Goal: Task Accomplishment & Management: Manage account settings

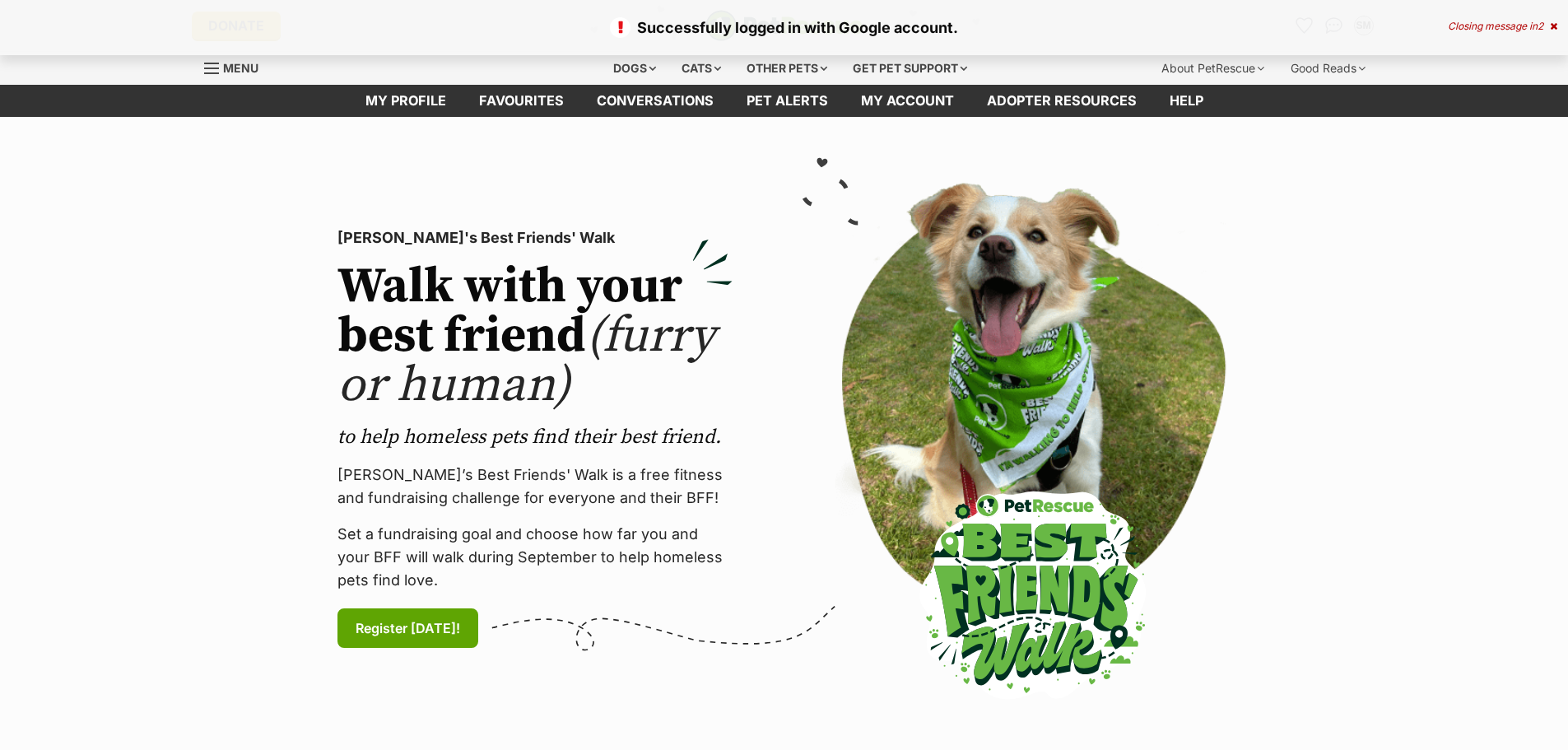
click at [1552, 26] on icon at bounding box center [1554, 26] width 7 height 10
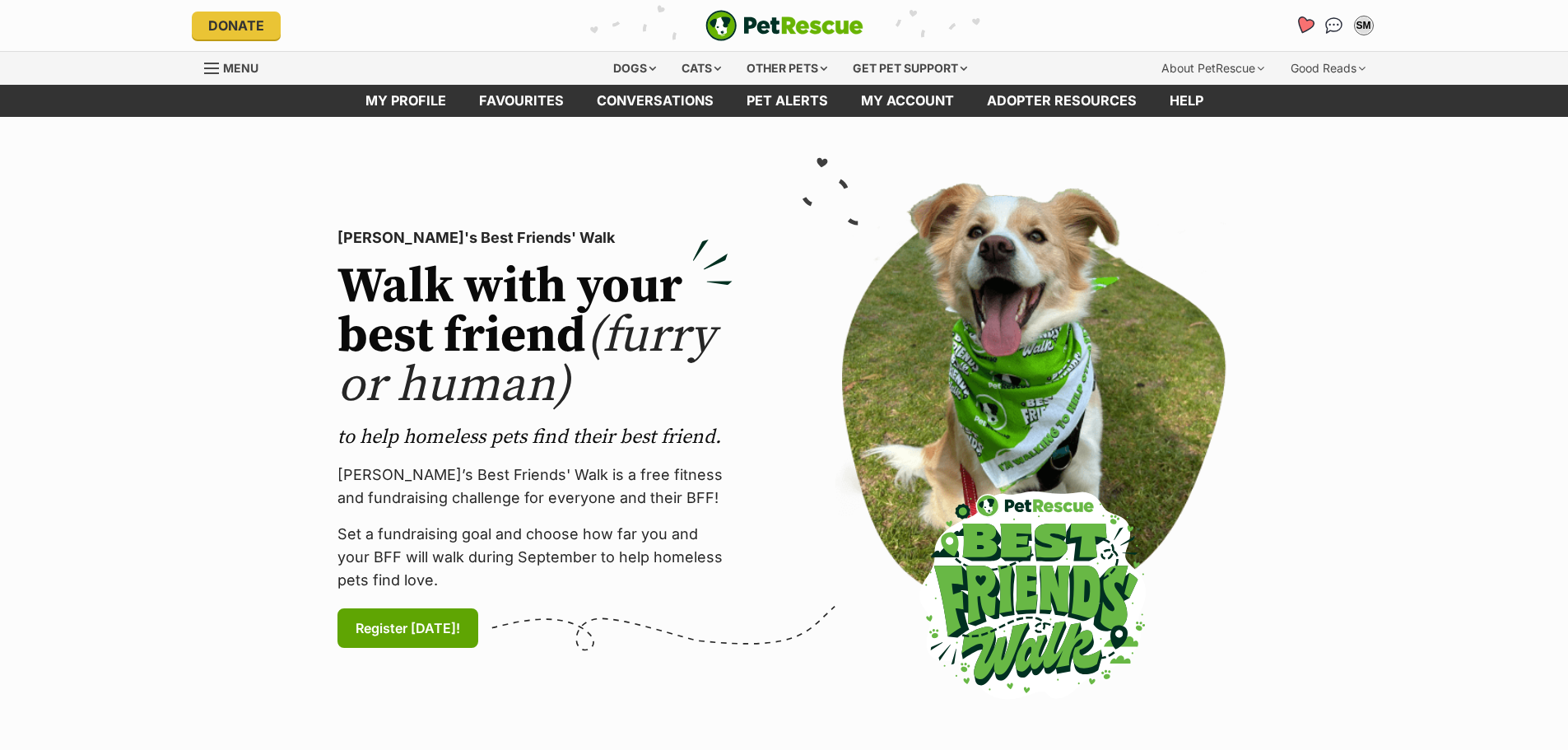
click at [1307, 28] on icon "Favourites" at bounding box center [1303, 24] width 20 height 19
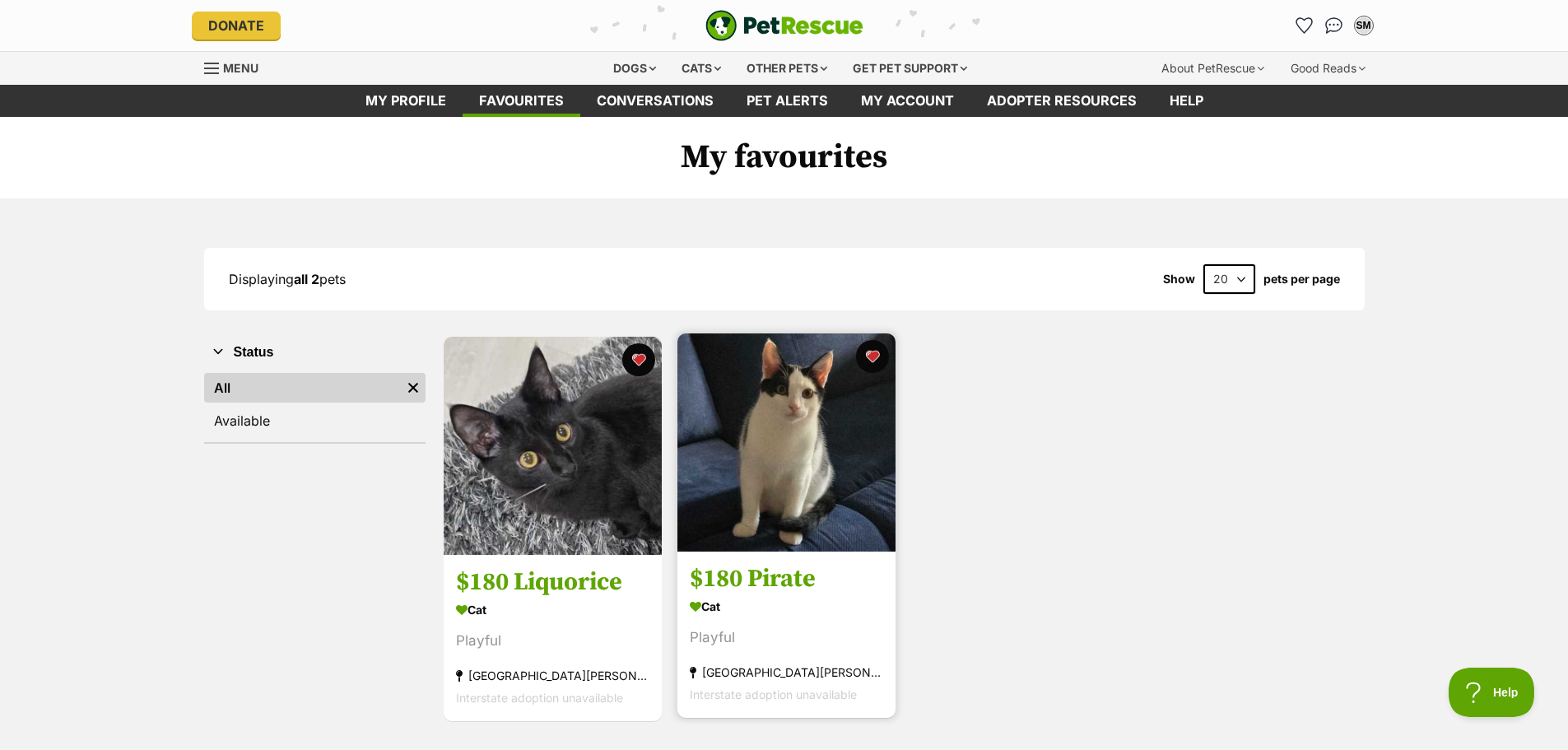
click at [796, 448] on img at bounding box center [787, 442] width 218 height 218
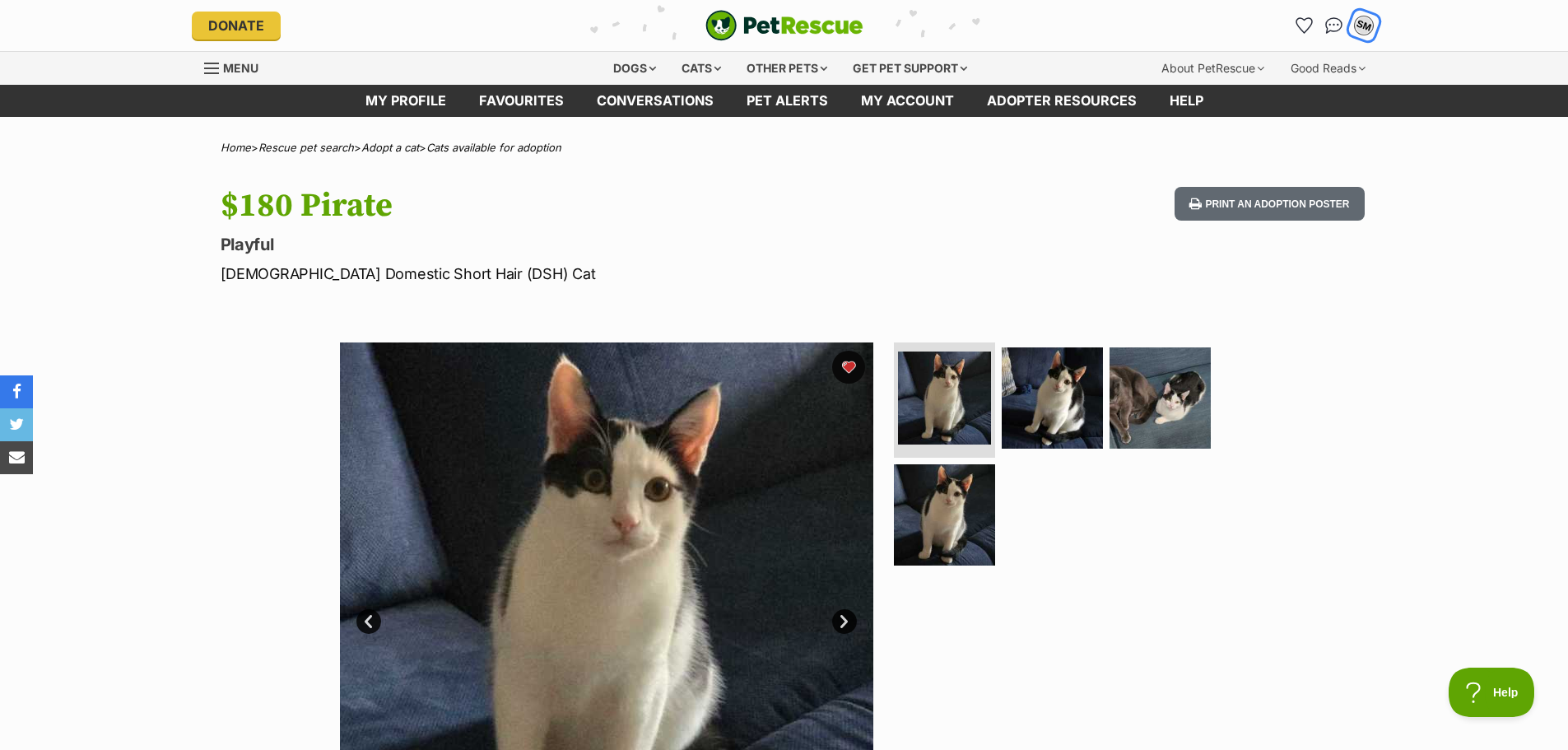
click at [1365, 27] on div "SM" at bounding box center [1364, 26] width 21 height 21
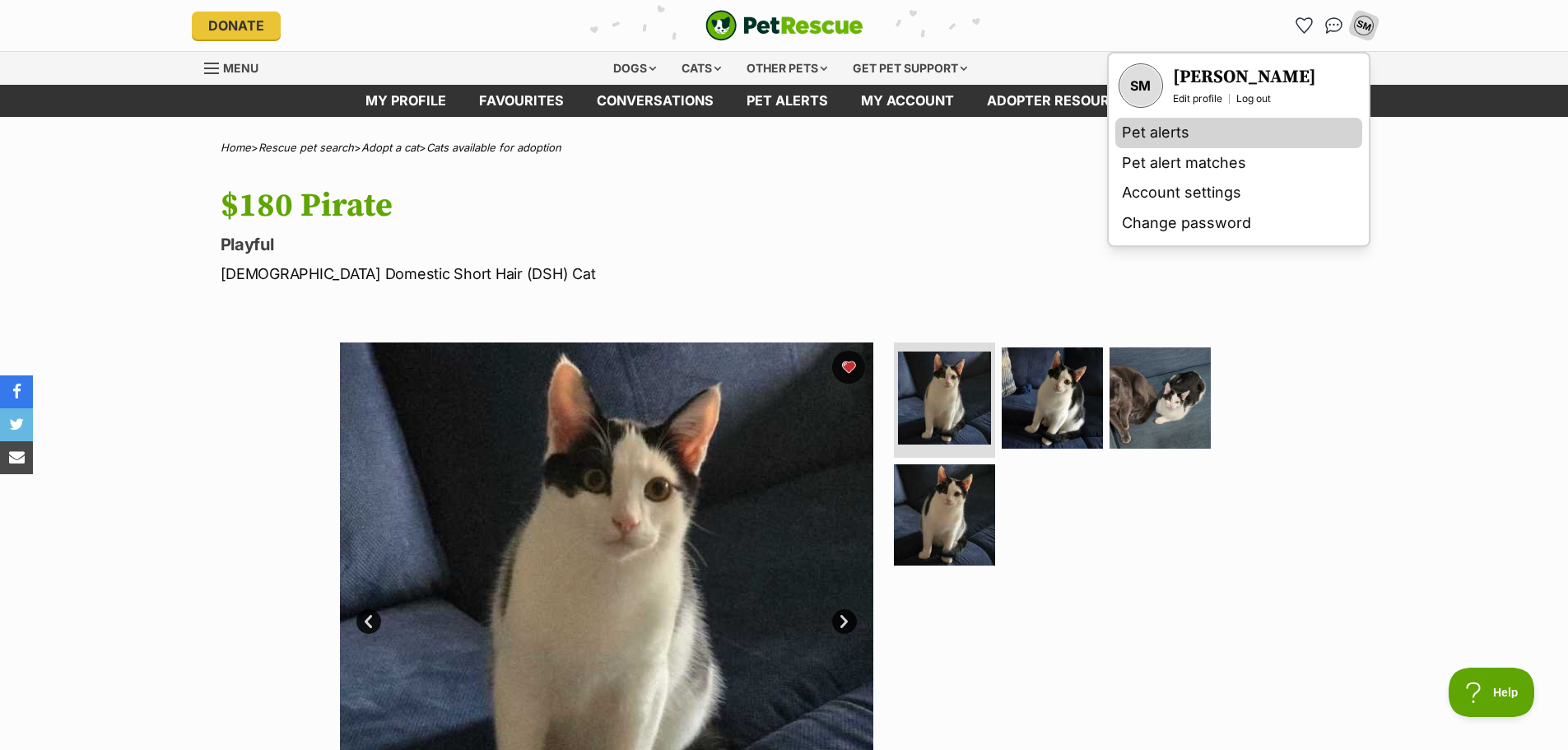
click at [1148, 132] on link "Pet alerts" at bounding box center [1239, 133] width 247 height 30
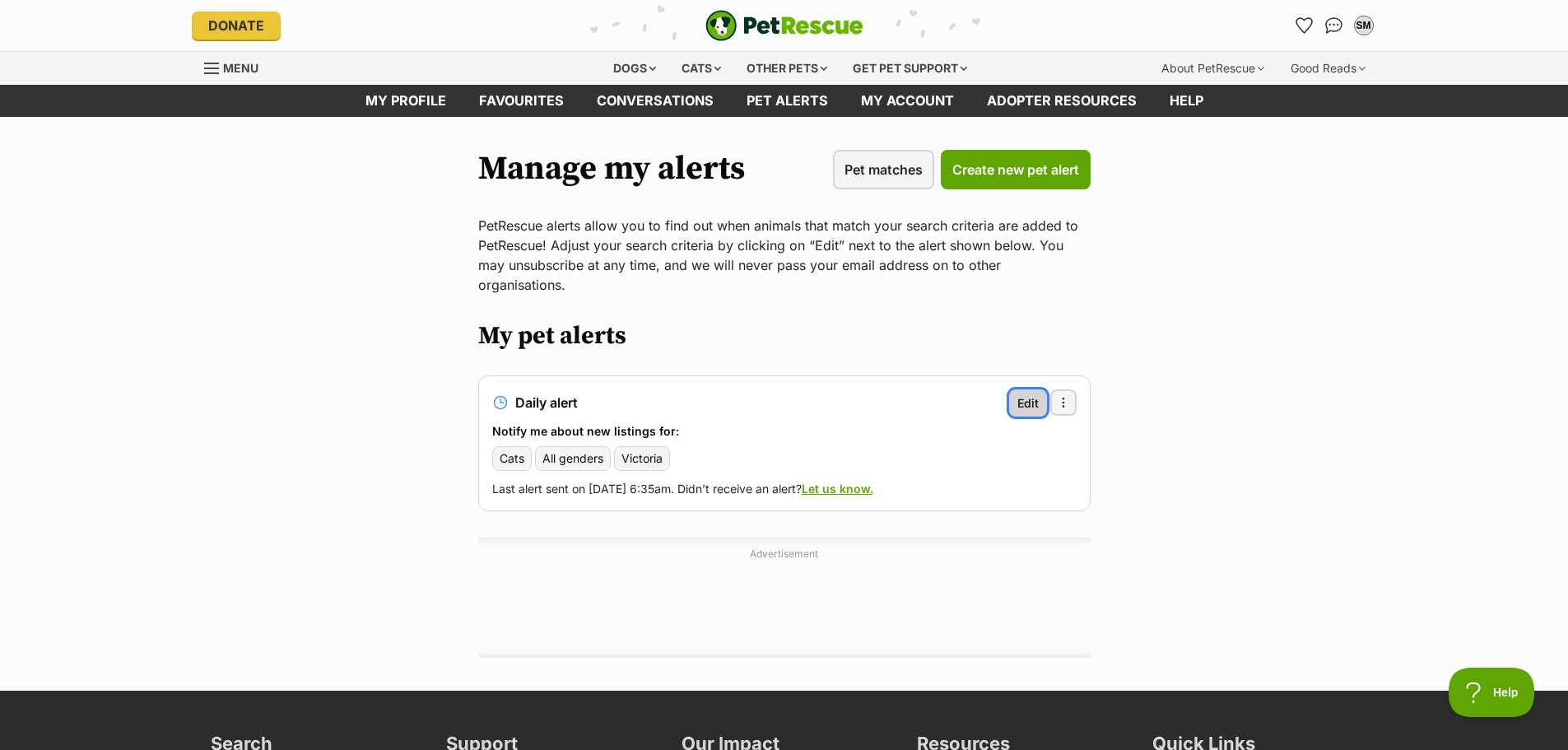
click at [1019, 394] on span "Edit" at bounding box center [1028, 402] width 21 height 17
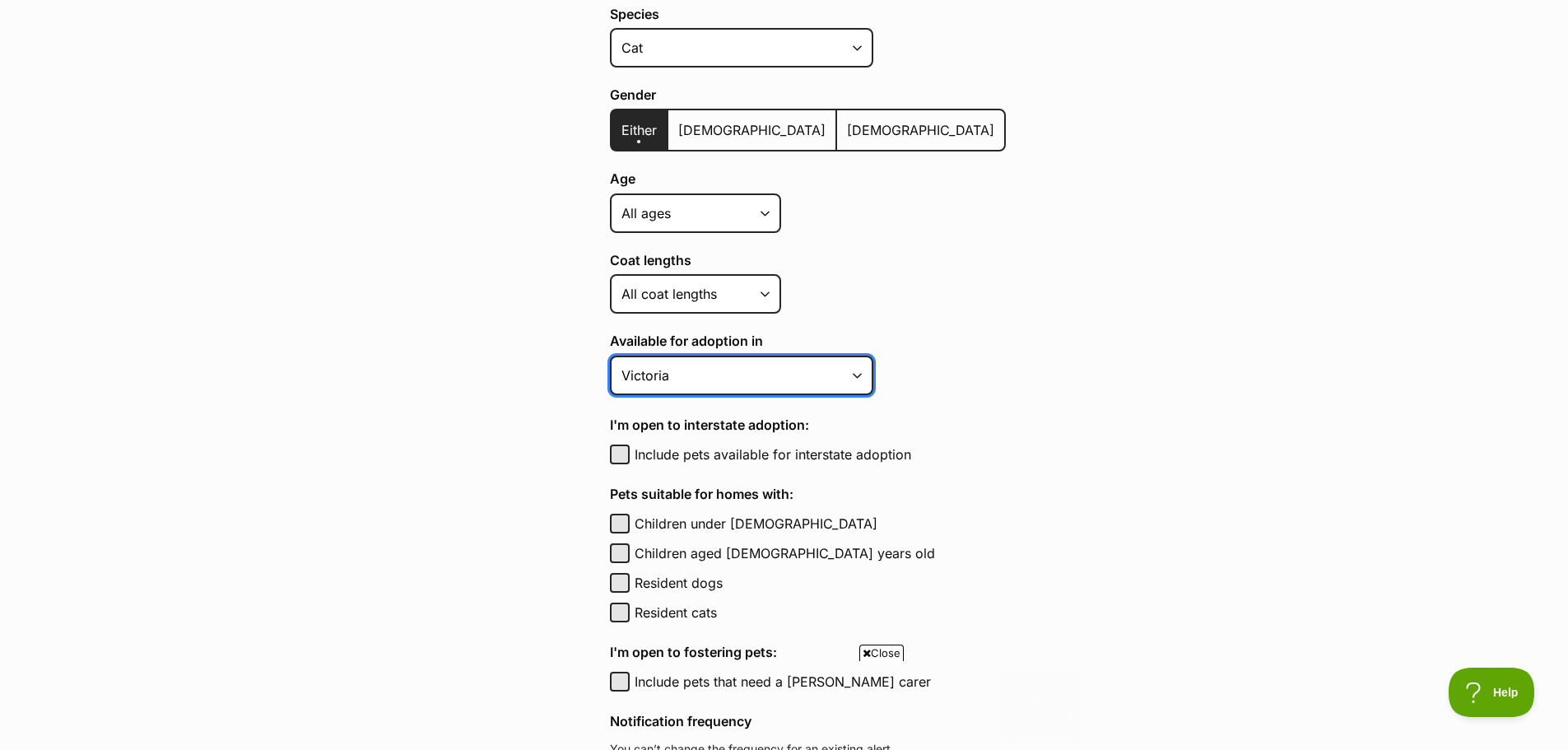
click at [807, 375] on select "Australian Capital Territory New South Wales Northern Territory Queensland Sout…" at bounding box center [741, 375] width 264 height 39
click at [610, 356] on select "Australian Capital Territory New South Wales Northern Territory Queensland Sout…" at bounding box center [741, 375] width 264 height 39
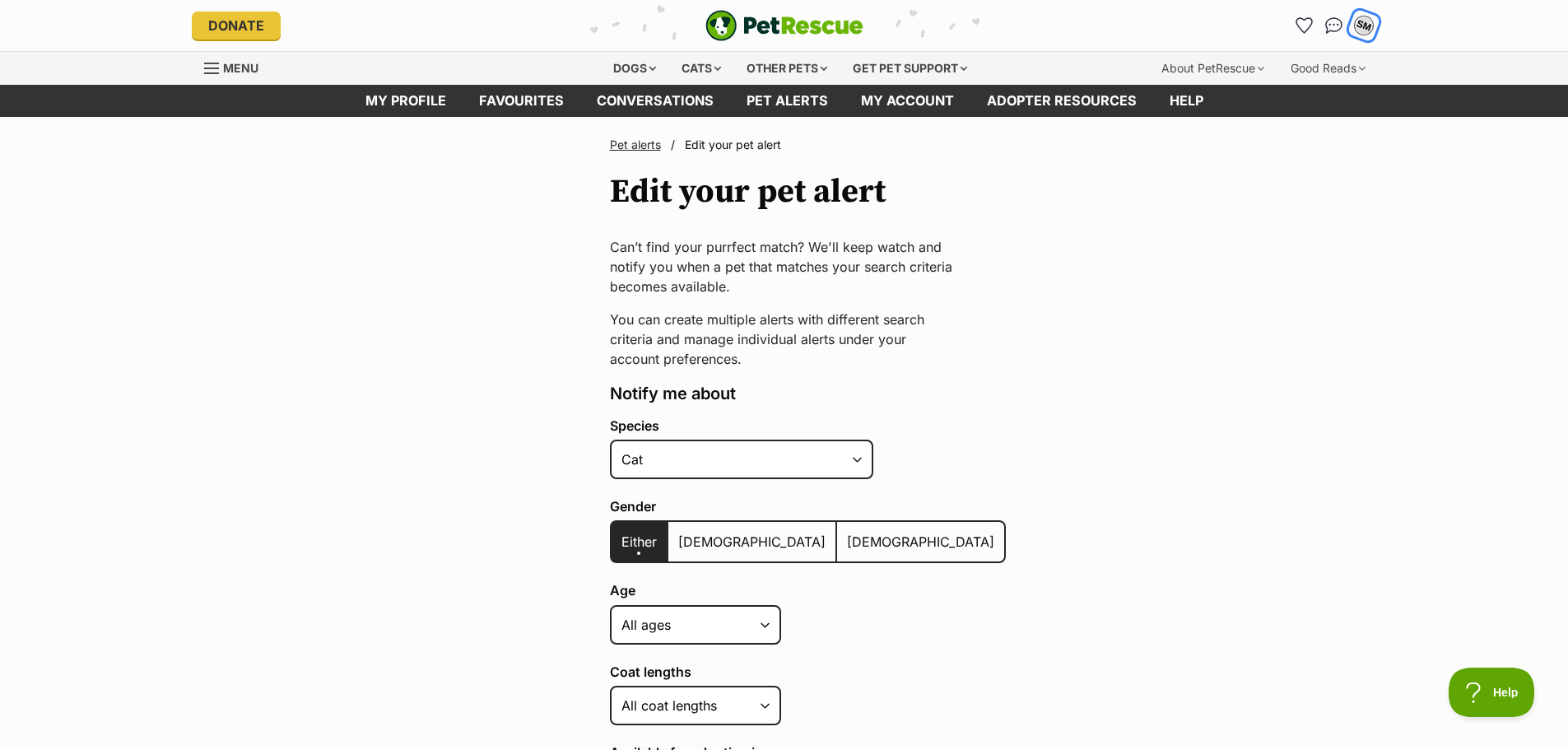
click at [1361, 25] on div "SM" at bounding box center [1364, 26] width 21 height 21
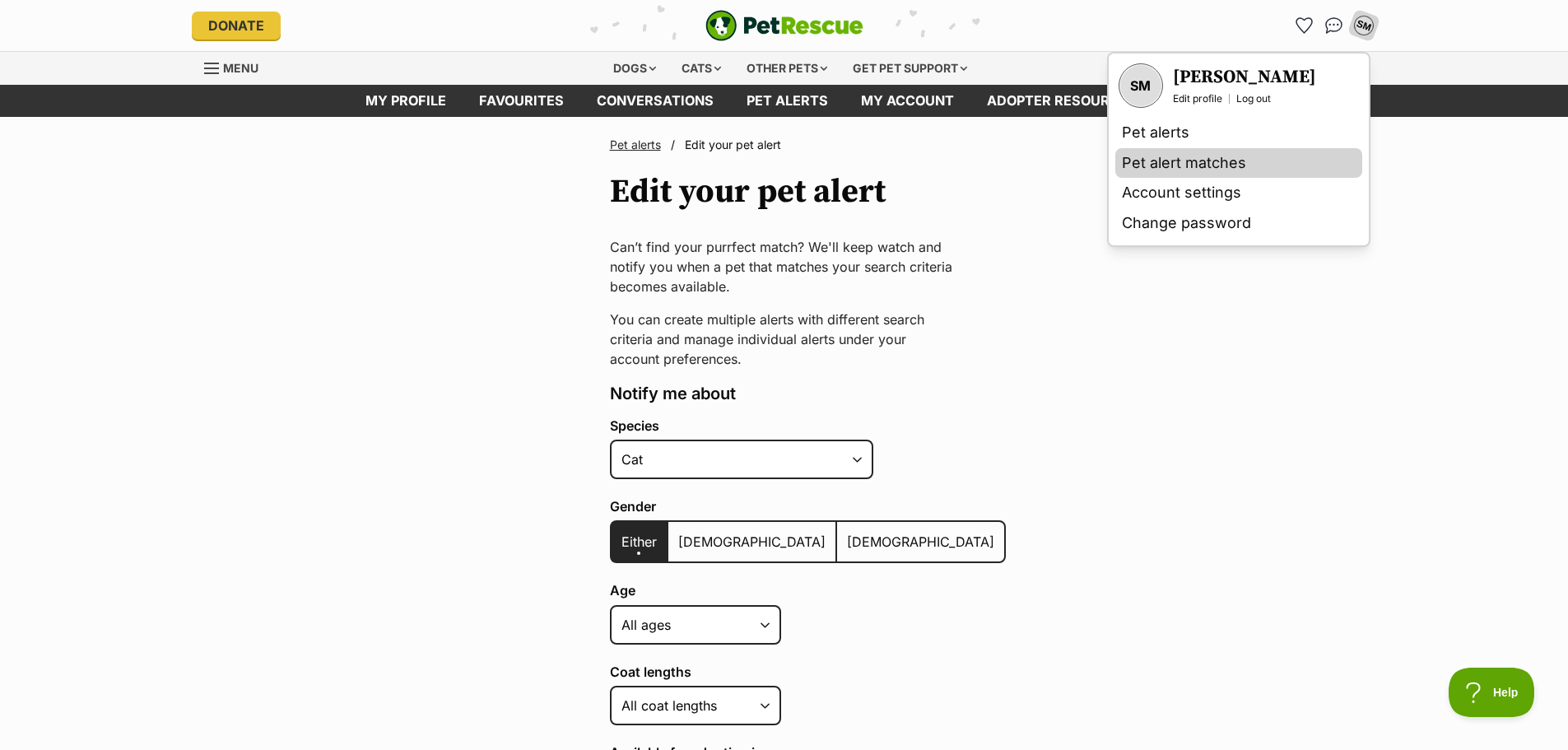
click at [1244, 170] on link "Pet alert matches" at bounding box center [1239, 164] width 247 height 30
